Goal: Check status

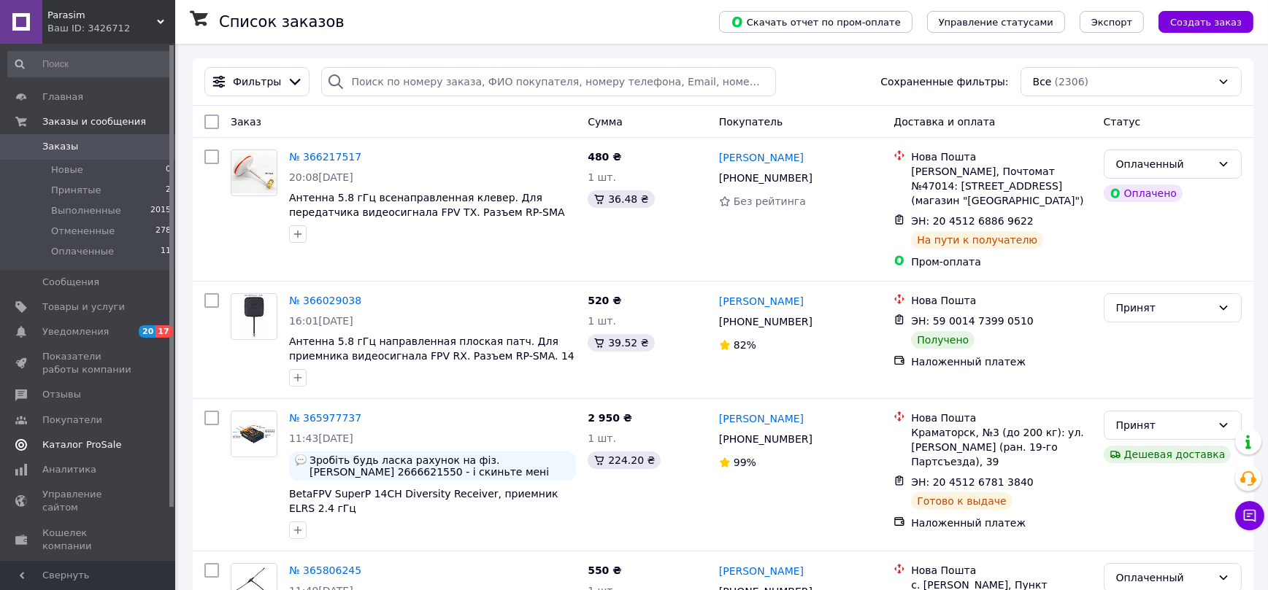
click at [87, 444] on span "Каталог ProSale" at bounding box center [81, 445] width 79 height 13
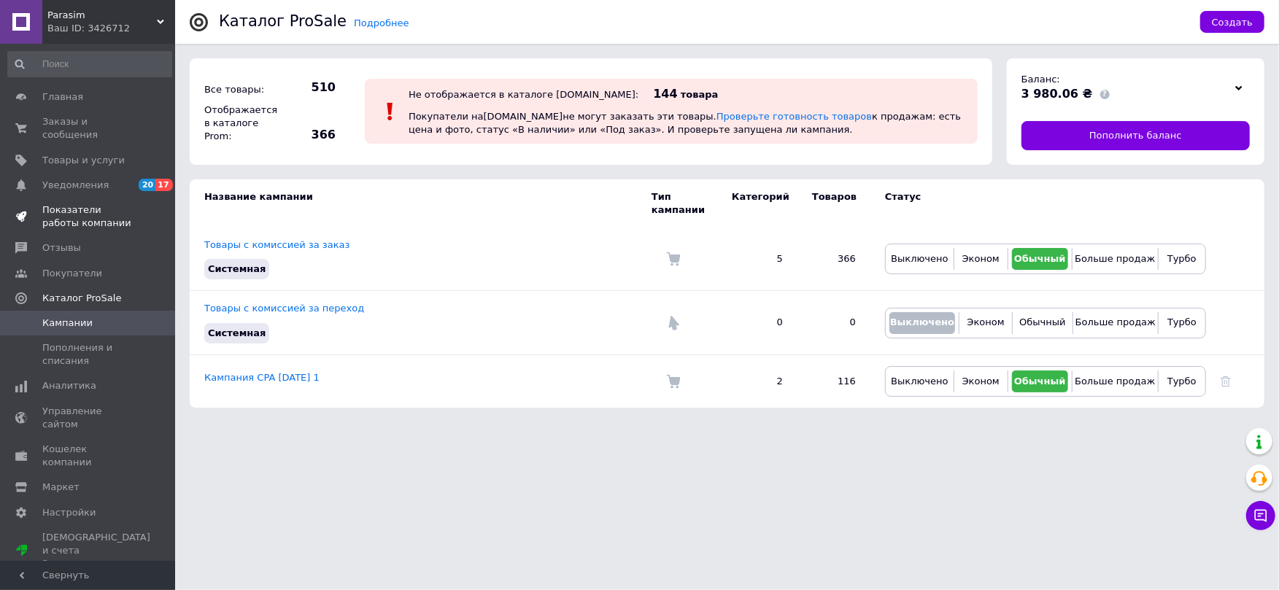
click at [91, 204] on span "Показатели работы компании" at bounding box center [88, 217] width 93 height 26
